Goal: Task Accomplishment & Management: Manage account settings

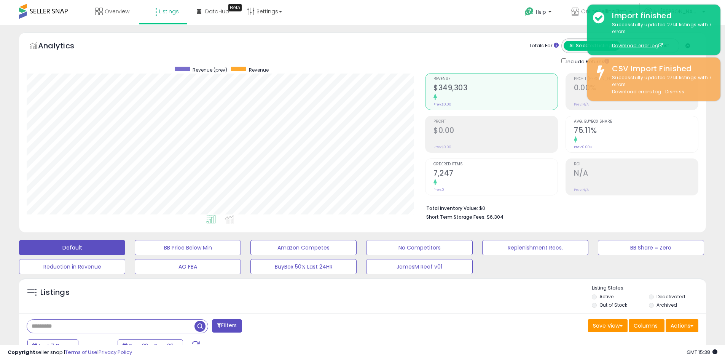
scroll to position [266, 0]
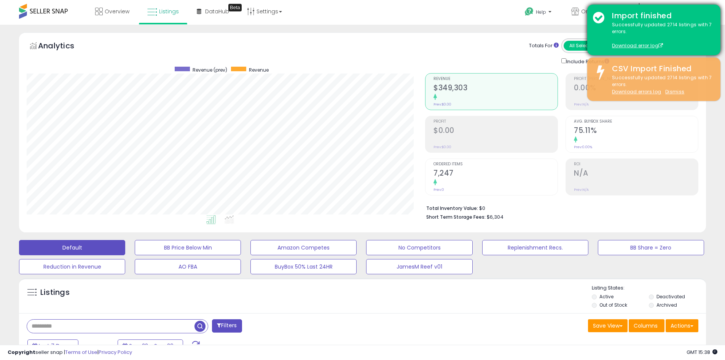
click at [595, 17] on div "Import finished Successfully updated 2714 listings with 7 errors. Download erro…" at bounding box center [653, 30] width 133 height 51
click at [715, 7] on div "Import finished Successfully updated 2714 listings with 7 errors. Download erro…" at bounding box center [653, 30] width 133 height 51
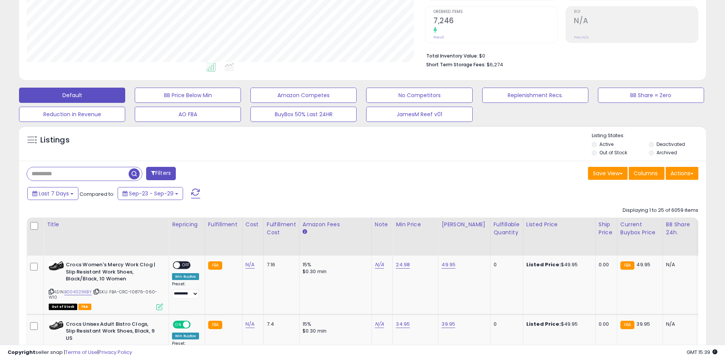
scroll to position [156, 399]
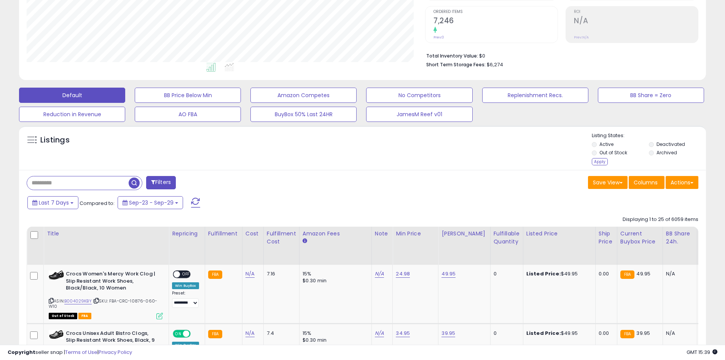
click at [598, 162] on div "Apply" at bounding box center [600, 161] width 16 height 7
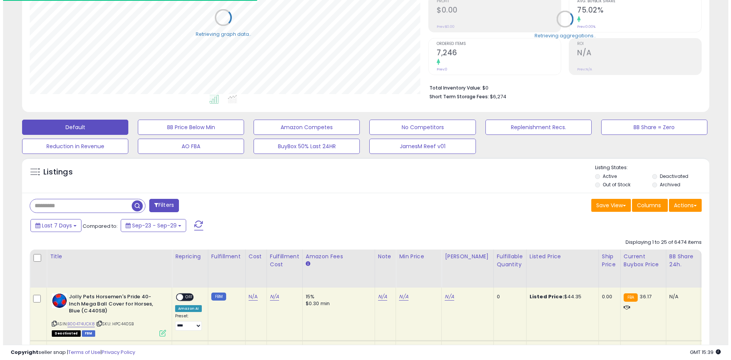
scroll to position [380509, 380267]
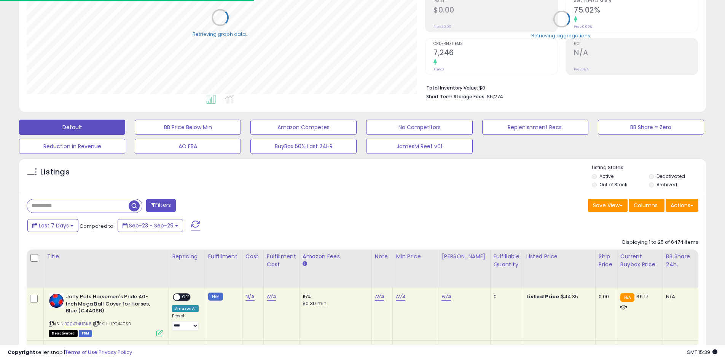
click at [81, 205] on input "text" at bounding box center [78, 205] width 102 height 13
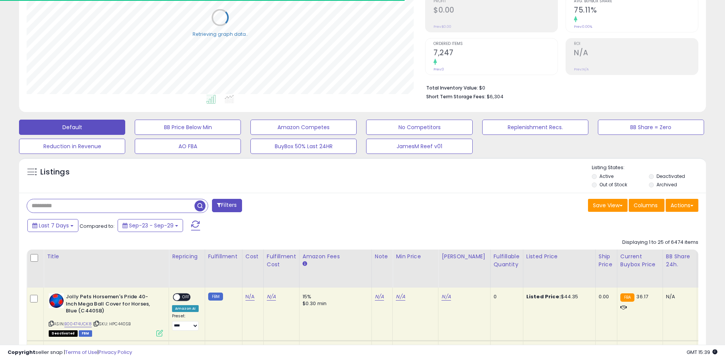
paste input "**********"
type input "**********"
click at [198, 203] on span "button" at bounding box center [200, 205] width 11 height 11
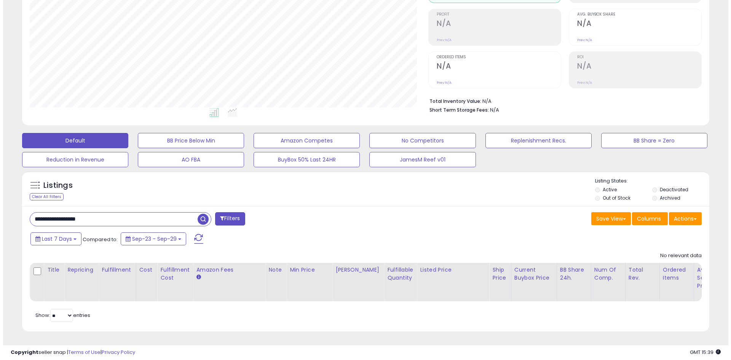
scroll to position [156, 399]
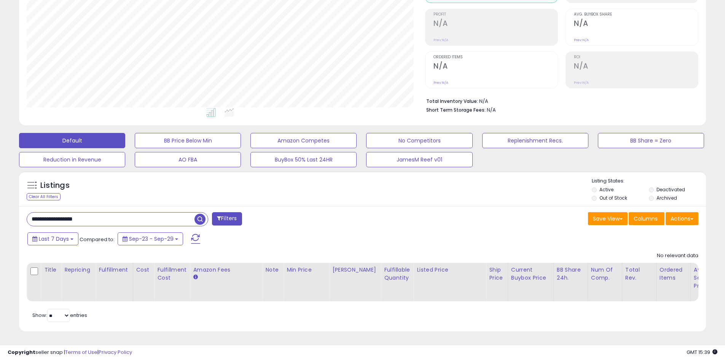
drag, startPoint x: 94, startPoint y: 209, endPoint x: 2, endPoint y: 205, distance: 92.6
click at [2, 205] on div "**********" at bounding box center [362, 139] width 725 height 442
click at [202, 215] on span "button" at bounding box center [200, 219] width 11 height 11
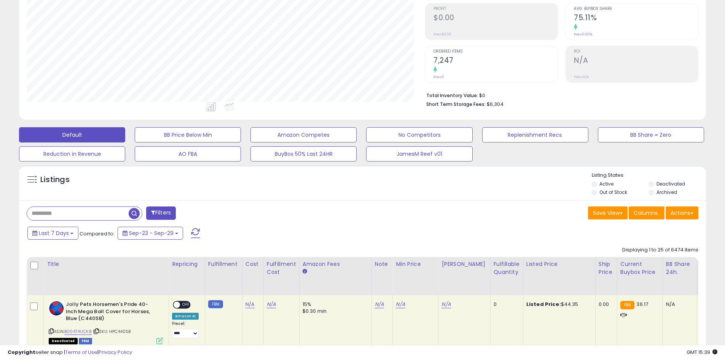
scroll to position [0, 0]
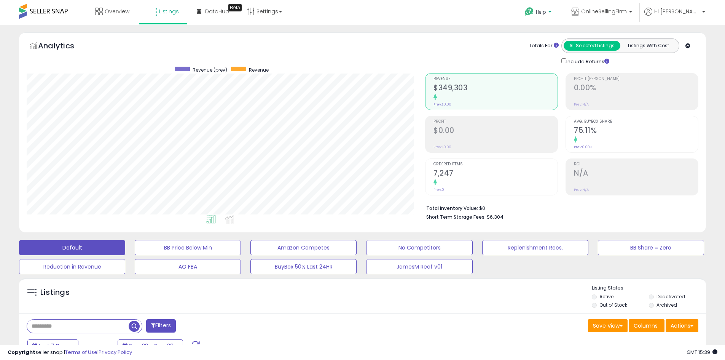
click at [546, 11] on span "Help" at bounding box center [541, 12] width 10 height 6
click at [567, 37] on link "Contact Support" at bounding box center [546, 40] width 41 height 7
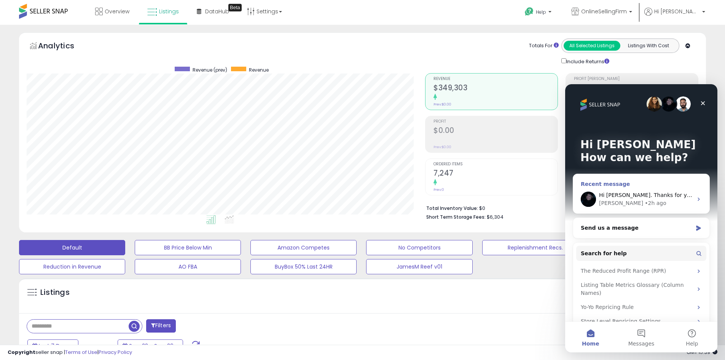
click at [614, 191] on div "Hi Erin. Thanks for your patience. Apologies for the hiccup! Everything should …" at bounding box center [646, 195] width 94 height 8
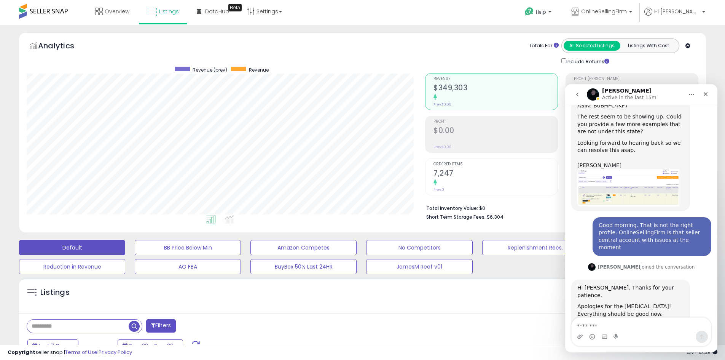
scroll to position [266, 0]
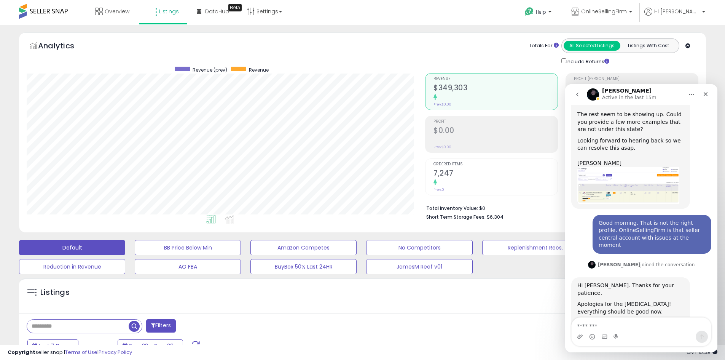
click at [606, 323] on textarea "Message…" at bounding box center [641, 323] width 139 height 13
click at [590, 324] on textarea "Message…" at bounding box center [641, 323] width 139 height 13
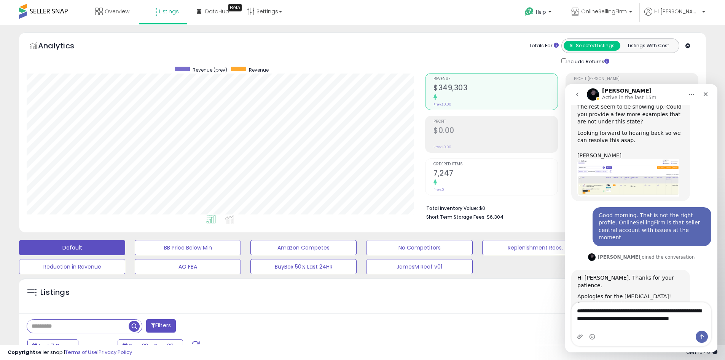
scroll to position [281, 0]
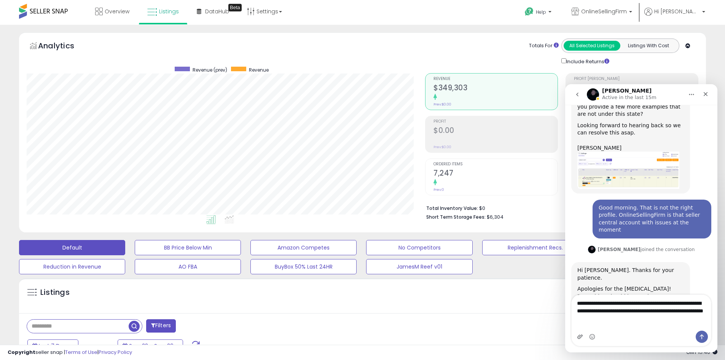
type textarea "**********"
click at [580, 338] on icon "Upload attachment" at bounding box center [579, 336] width 5 height 4
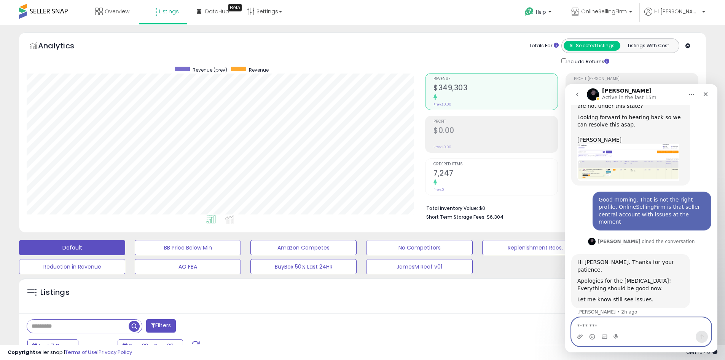
scroll to position [289, 0]
click at [600, 325] on textarea "Message…" at bounding box center [641, 323] width 139 height 13
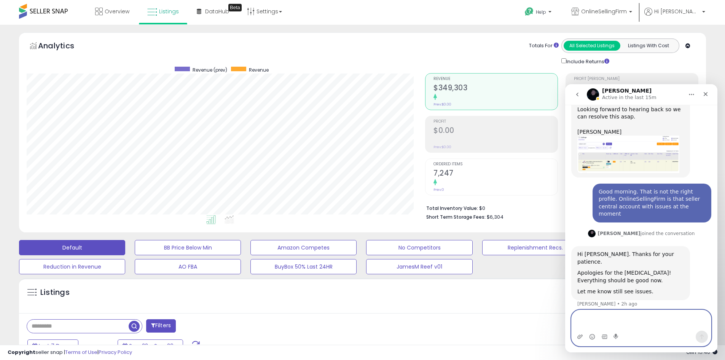
click at [602, 318] on textarea "Message…" at bounding box center [641, 320] width 139 height 21
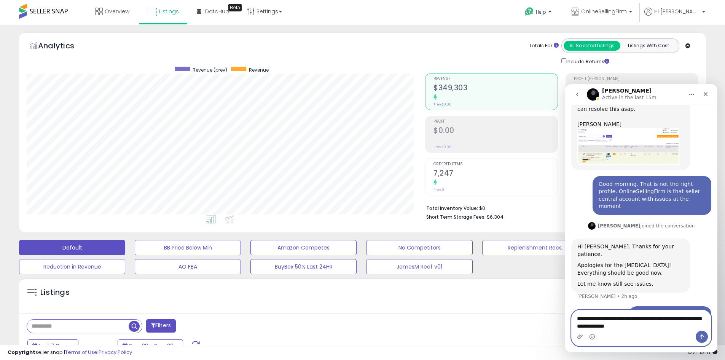
type textarea "**********"
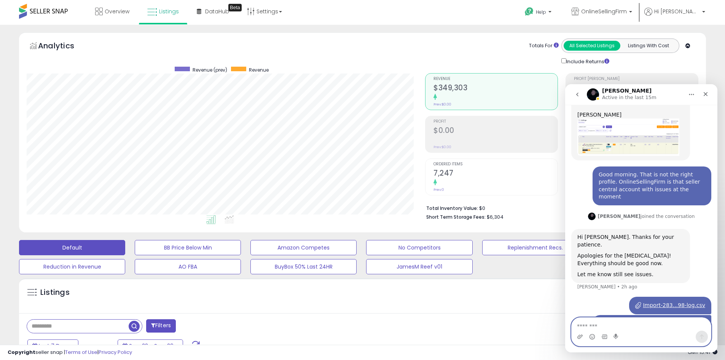
scroll to position [321, 0]
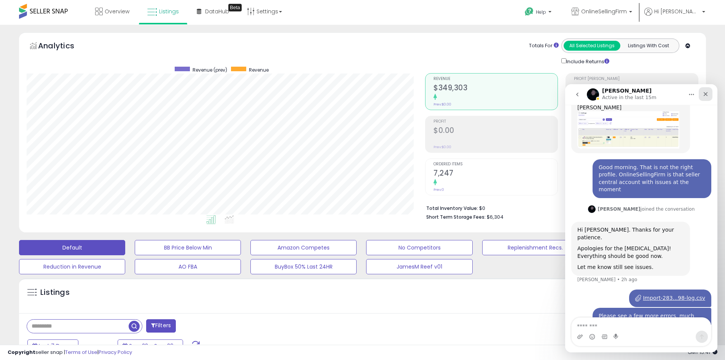
click at [710, 93] on div "Close" at bounding box center [706, 94] width 14 height 14
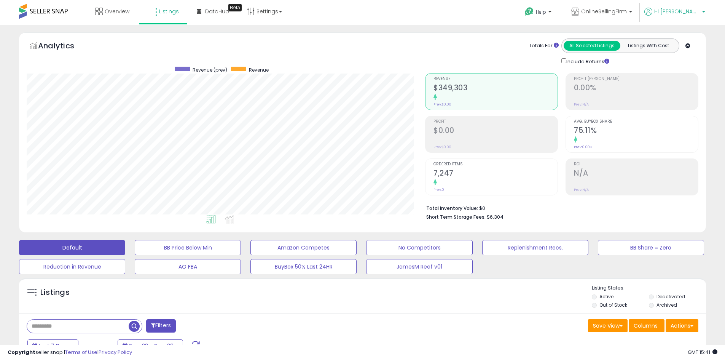
click at [686, 11] on span "Hi [PERSON_NAME]" at bounding box center [677, 12] width 46 height 8
click at [686, 40] on link "Account" at bounding box center [688, 40] width 20 height 7
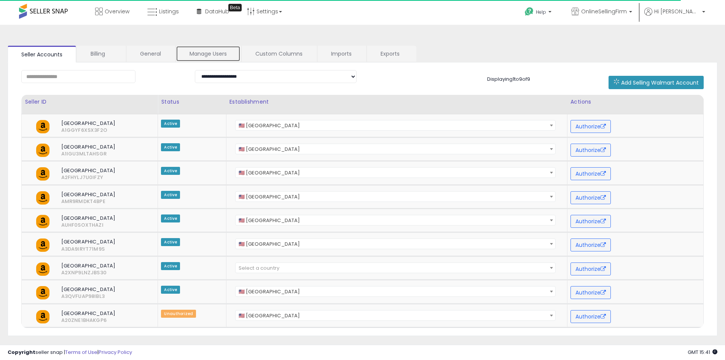
click at [222, 56] on link "Manage Users" at bounding box center [208, 54] width 65 height 16
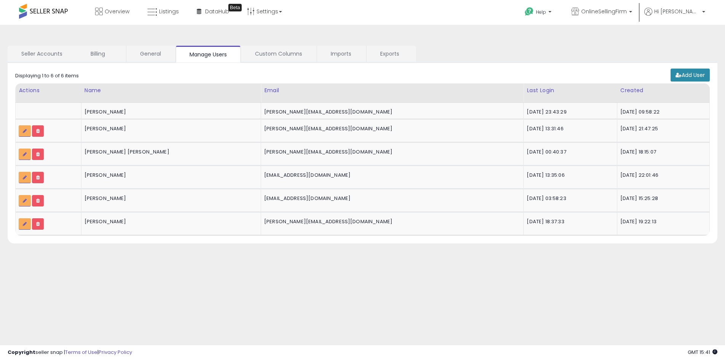
click at [677, 75] on icon at bounding box center [679, 74] width 6 height 5
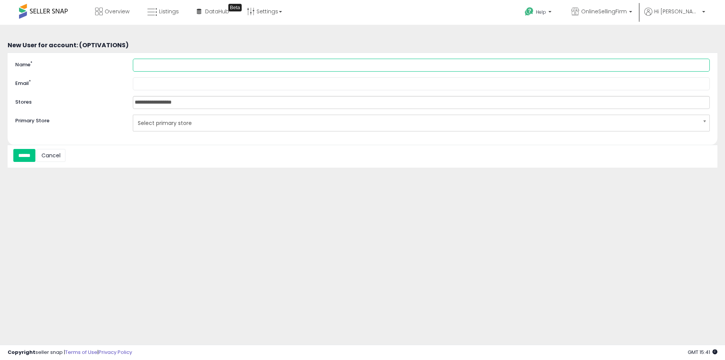
click at [193, 61] on input "Name *" at bounding box center [421, 65] width 577 height 13
type input "**********"
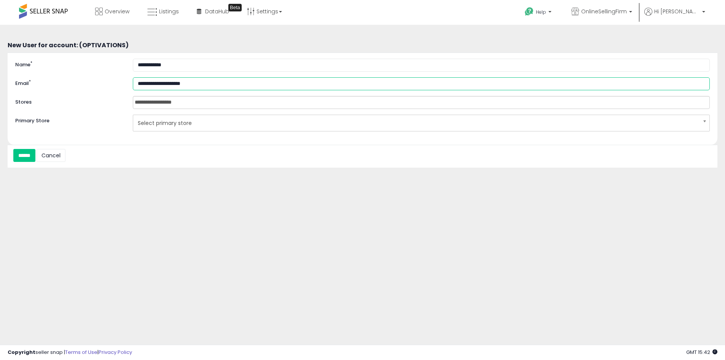
type input "**********"
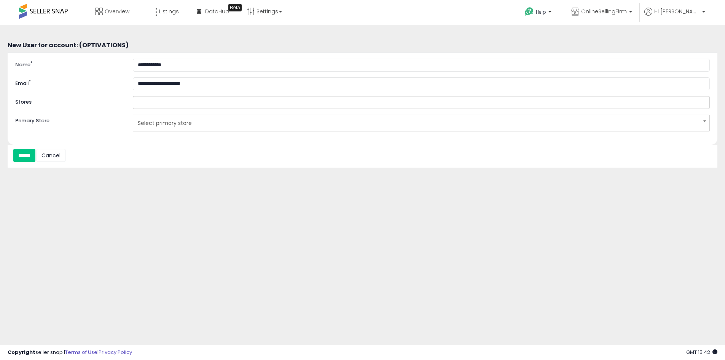
click at [169, 104] on input "text" at bounding box center [167, 102] width 68 height 12
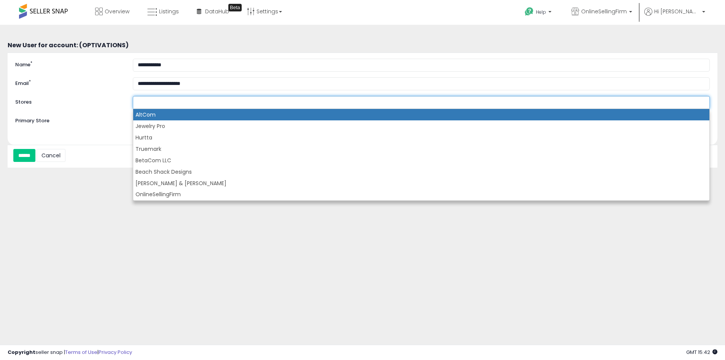
click at [162, 115] on li "AltCom" at bounding box center [421, 114] width 576 height 11
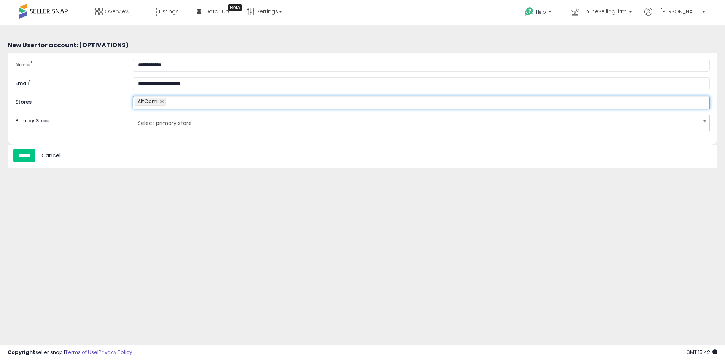
click at [175, 106] on input "text" at bounding box center [172, 102] width 13 height 12
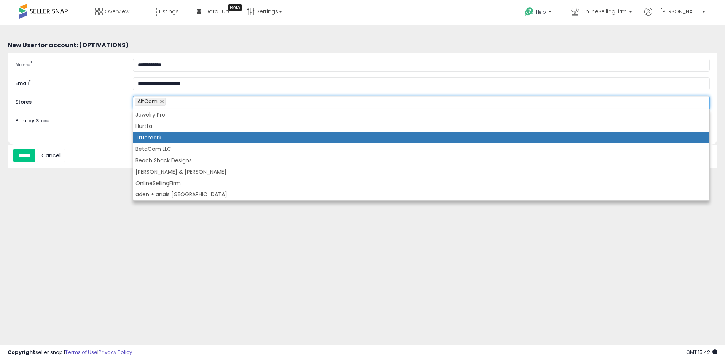
click at [167, 135] on li "Truemark" at bounding box center [421, 137] width 576 height 11
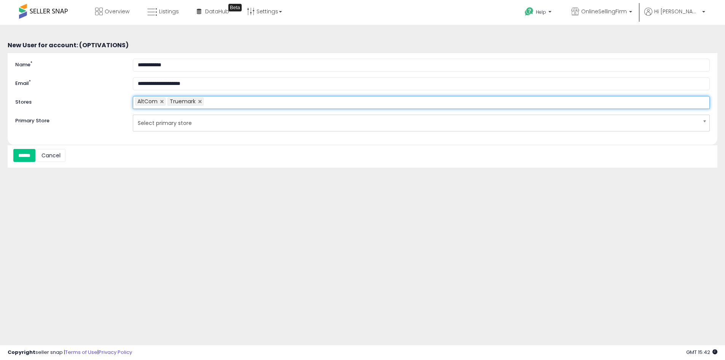
click at [218, 103] on ul "AltCom Truemark" at bounding box center [421, 102] width 577 height 13
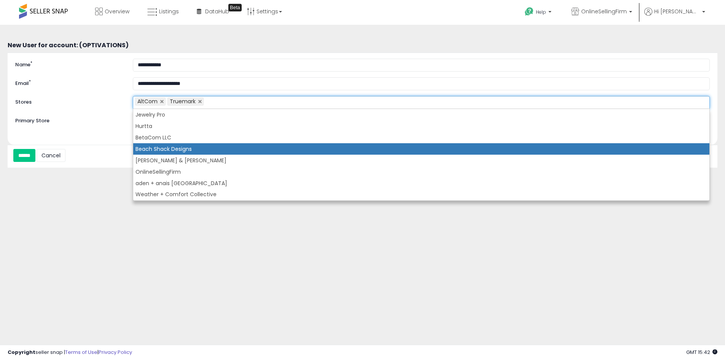
click at [175, 148] on li "Beach Shack Designs" at bounding box center [421, 148] width 576 height 11
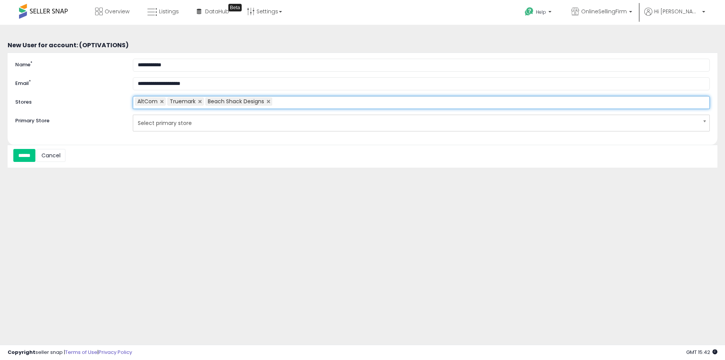
click at [285, 103] on ul "AltCom Truemark Beach Shack Designs" at bounding box center [421, 102] width 577 height 13
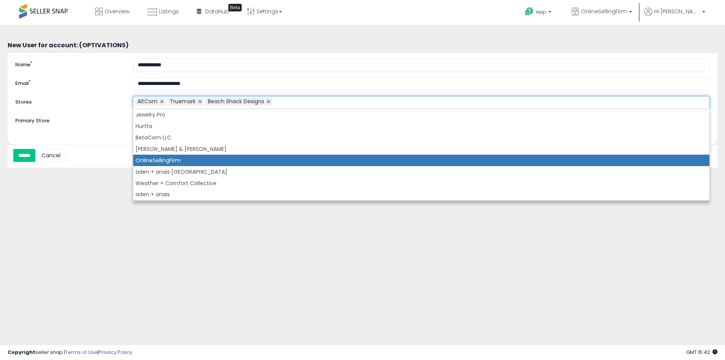
click at [168, 158] on li "OnlineSellingFirm" at bounding box center [421, 160] width 576 height 11
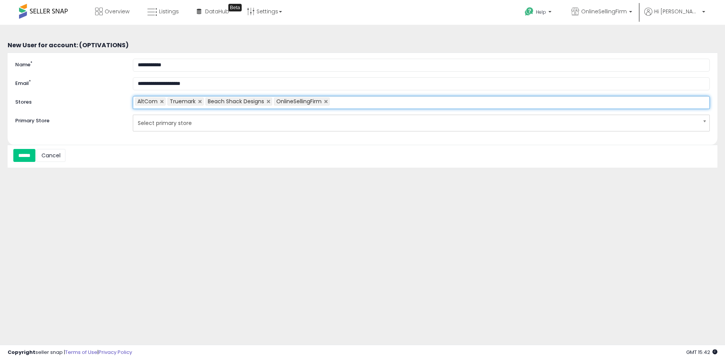
click at [342, 100] on input "text" at bounding box center [336, 102] width 13 height 12
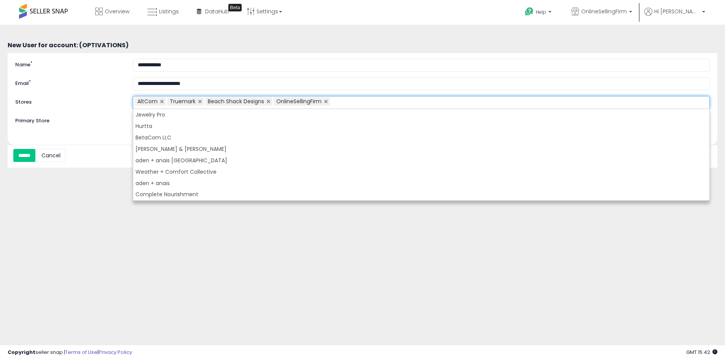
click at [201, 217] on div "**********" at bounding box center [363, 190] width 718 height 316
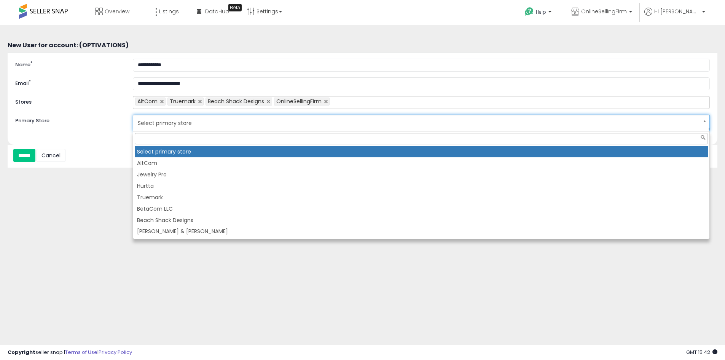
click at [180, 124] on span "Select primary store" at bounding box center [416, 122] width 557 height 13
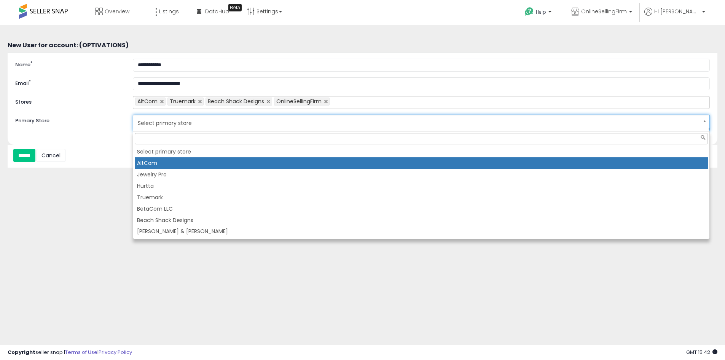
click at [162, 161] on li "AltCom" at bounding box center [421, 162] width 573 height 11
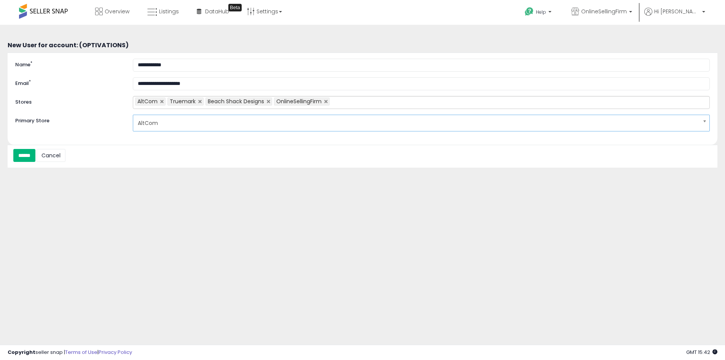
click at [28, 155] on input "******" at bounding box center [24, 155] width 22 height 13
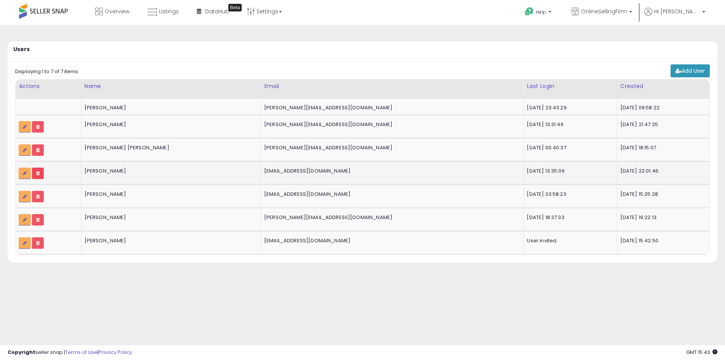
click at [40, 171] on icon at bounding box center [37, 173] width 3 height 5
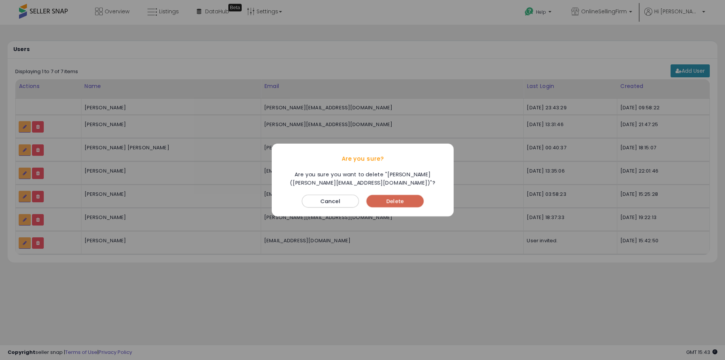
click at [395, 199] on button "Delete" at bounding box center [395, 201] width 57 height 12
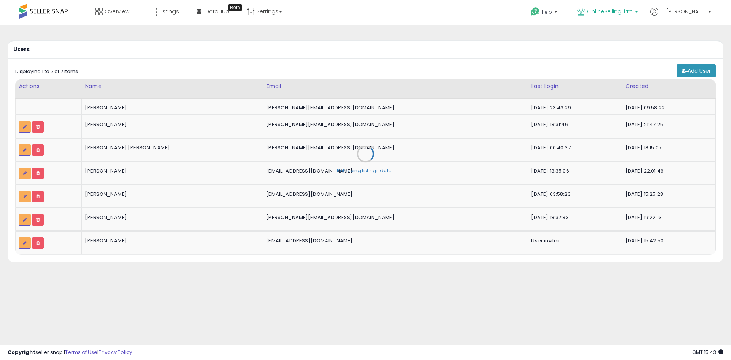
click at [633, 11] on span "OnlineSellingFirm" at bounding box center [610, 12] width 46 height 8
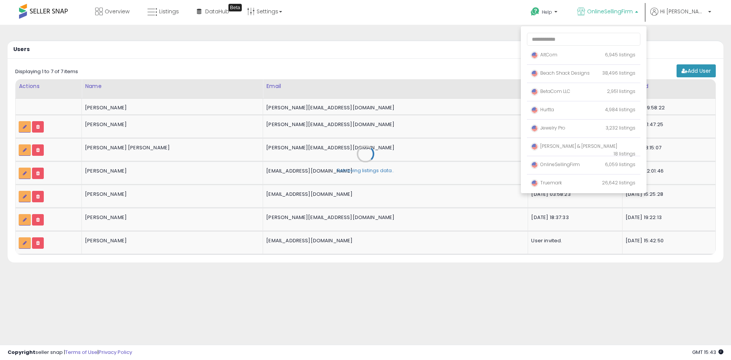
click at [626, 13] on span "OnlineSellingFirm" at bounding box center [610, 12] width 46 height 8
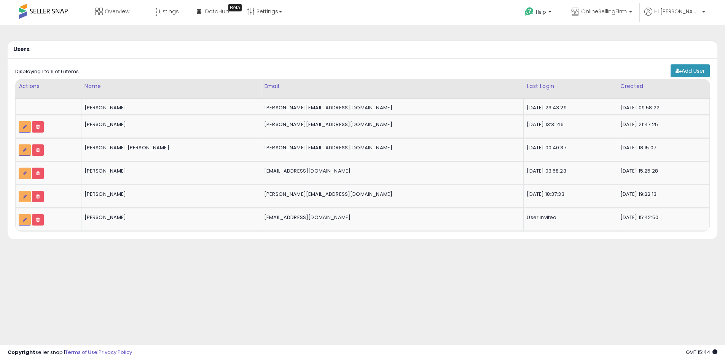
click at [37, 8] on span at bounding box center [43, 11] width 49 height 15
click at [60, 13] on span at bounding box center [43, 11] width 49 height 15
click at [121, 11] on span "Overview" at bounding box center [117, 12] width 25 height 8
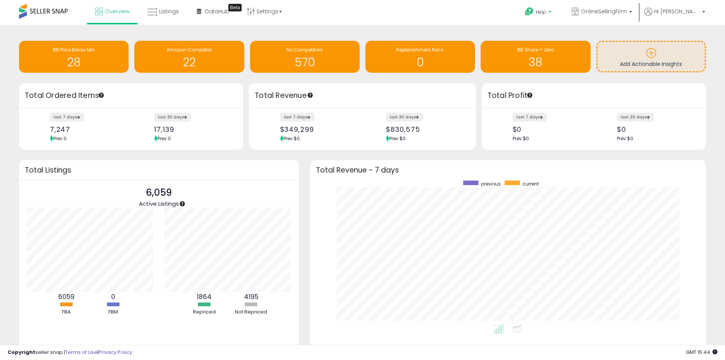
click at [534, 10] on icon at bounding box center [530, 12] width 10 height 10
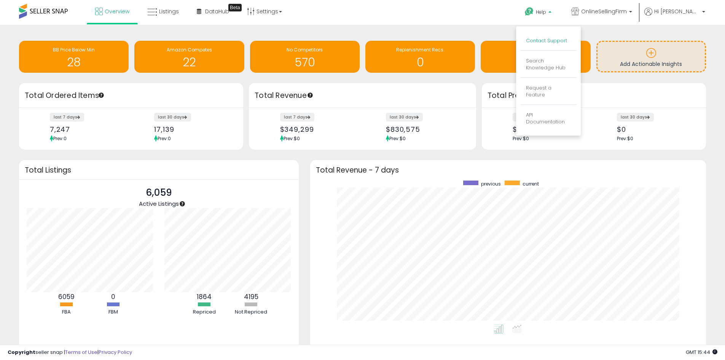
click at [563, 43] on link "Contact Support" at bounding box center [546, 40] width 41 height 7
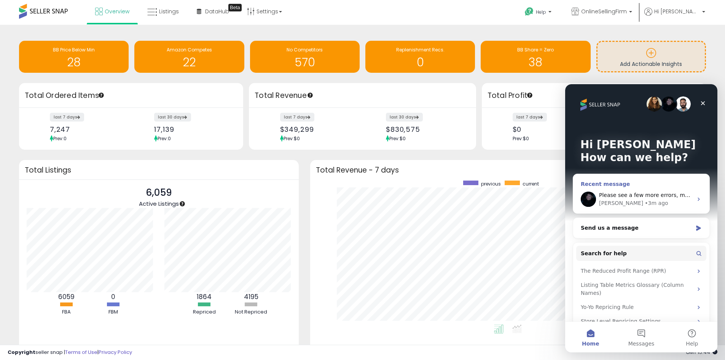
click at [624, 197] on span "Please see a few more errors, much smaller list but these did error out as well…" at bounding box center [704, 195] width 210 height 6
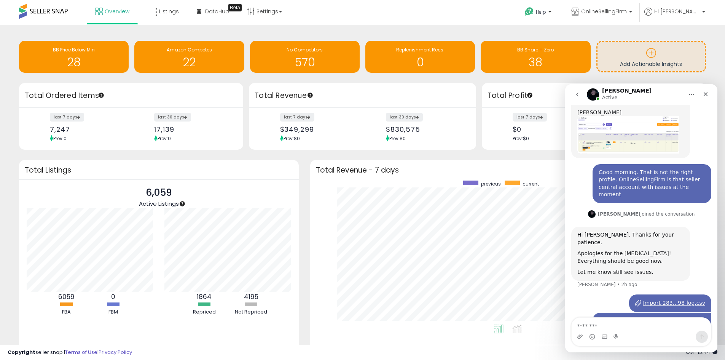
scroll to position [321, 0]
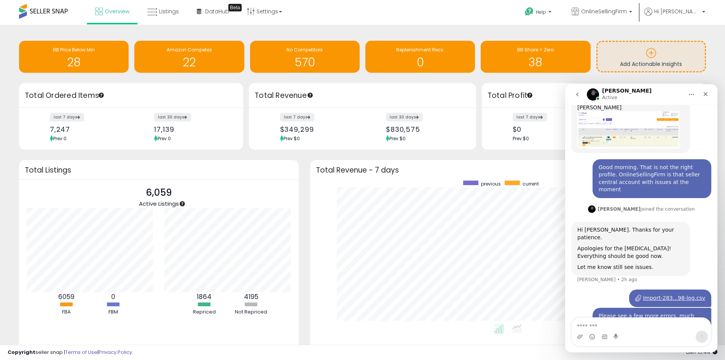
click at [619, 322] on textarea "Message…" at bounding box center [641, 323] width 139 height 13
